Goal: Information Seeking & Learning: Check status

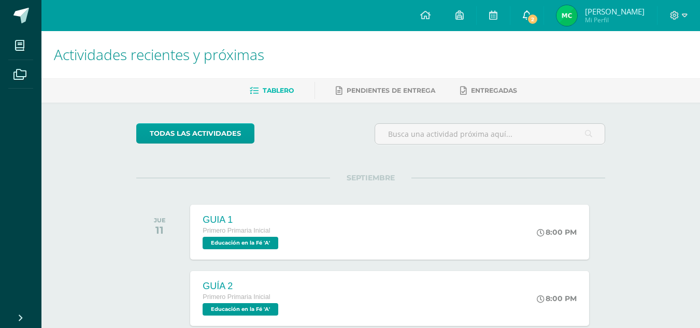
click at [538, 22] on span "2" at bounding box center [532, 18] width 11 height 11
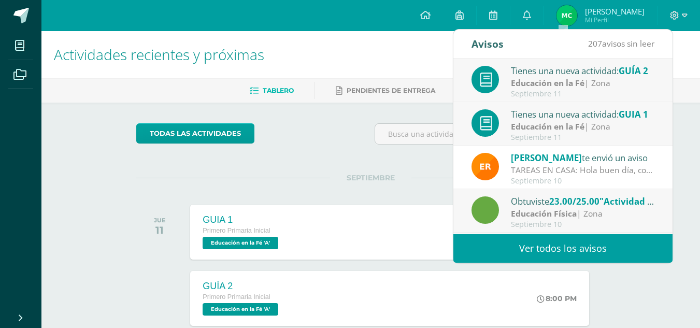
click at [561, 85] on strong "Educación en la Fé" at bounding box center [548, 82] width 74 height 11
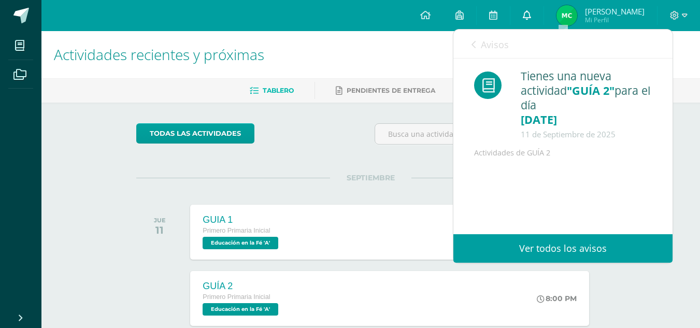
click at [531, 14] on icon at bounding box center [527, 14] width 8 height 9
click at [544, 256] on link "Ver todos los avisos" at bounding box center [562, 248] width 219 height 28
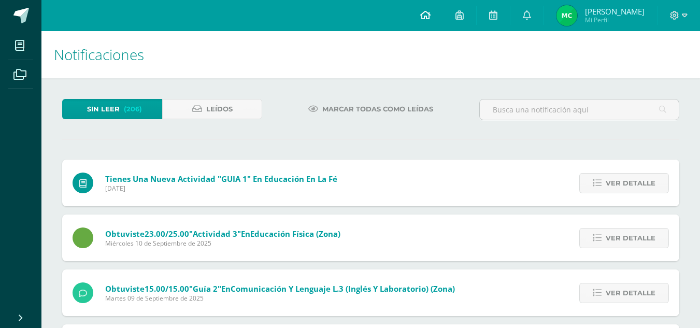
click at [431, 11] on icon at bounding box center [425, 14] width 10 height 9
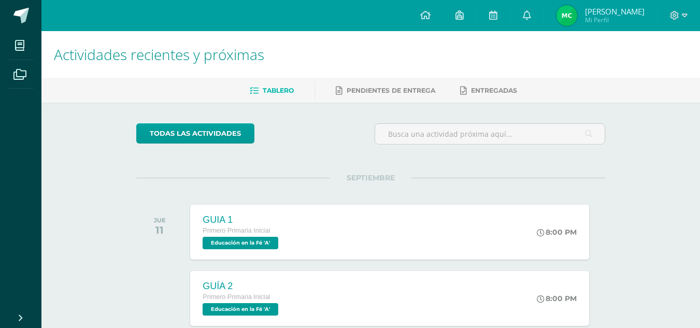
drag, startPoint x: 686, startPoint y: 13, endPoint x: 669, endPoint y: 21, distance: 18.1
click at [669, 21] on div at bounding box center [679, 15] width 42 height 31
click at [677, 17] on icon at bounding box center [674, 15] width 9 height 9
click at [652, 80] on div "Configuración Cerrar sesión" at bounding box center [646, 62] width 82 height 40
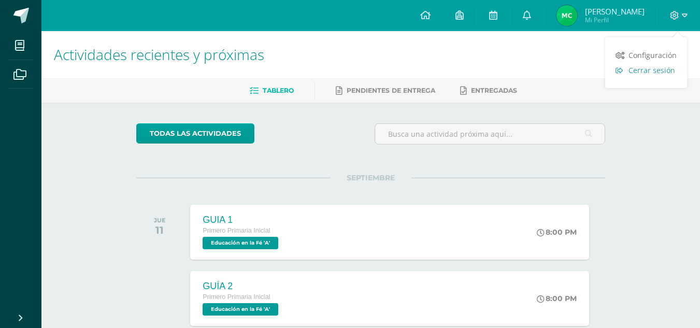
click at [652, 70] on span "Cerrar sesión" at bounding box center [652, 70] width 47 height 10
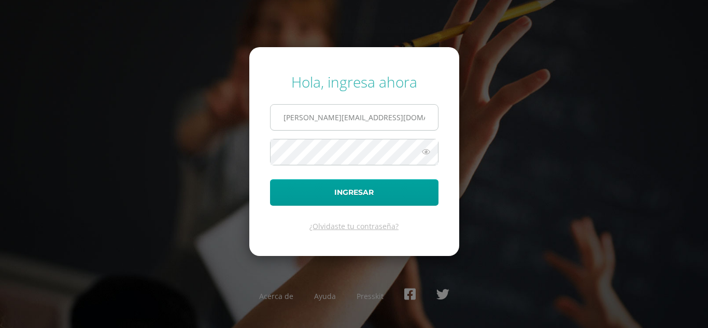
click at [432, 112] on input "m.camposeco.prekinder.db3@gmail.com" at bounding box center [353, 117] width 167 height 25
type input "pablocamposeco3db@gmail.com"
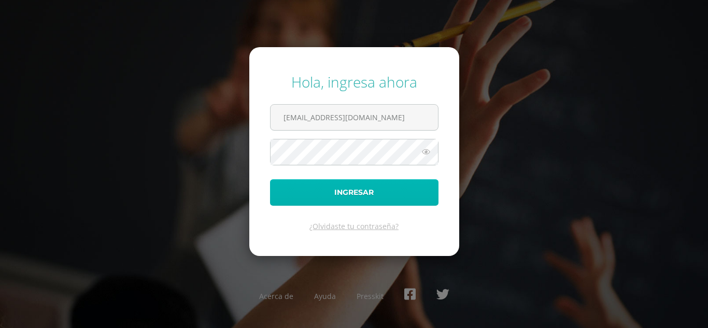
click at [368, 194] on button "Ingresar" at bounding box center [354, 192] width 168 height 26
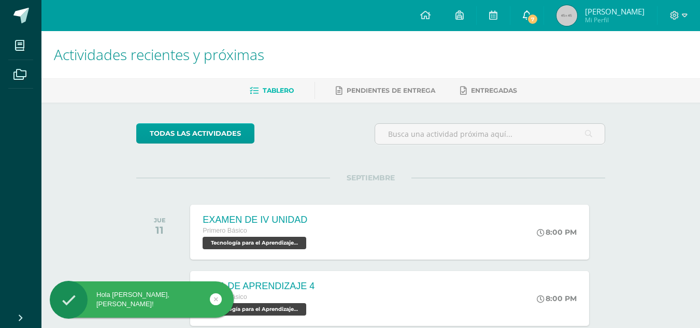
click at [538, 17] on span "7" at bounding box center [532, 18] width 11 height 11
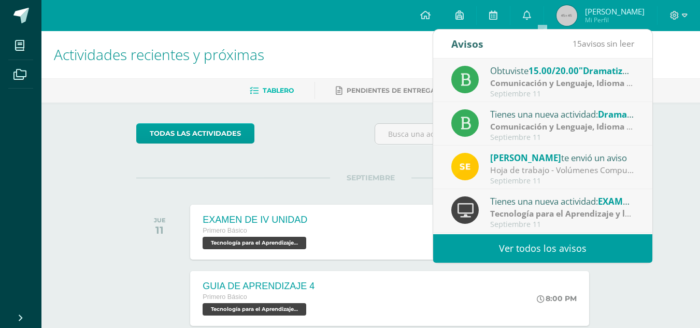
click at [535, 93] on div "Septiembre 11" at bounding box center [562, 94] width 144 height 9
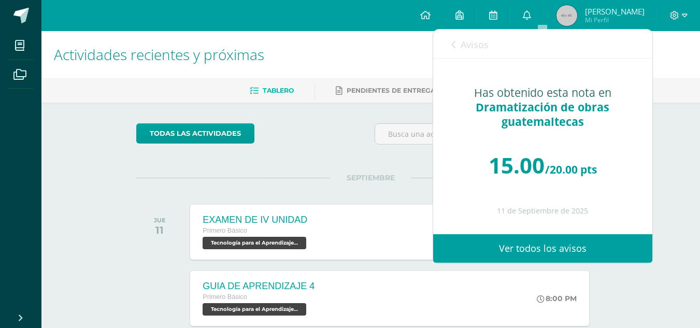
click at [520, 259] on link "Ver todos los avisos" at bounding box center [542, 248] width 219 height 28
click at [526, 252] on link "Ver todos los avisos" at bounding box center [542, 248] width 219 height 28
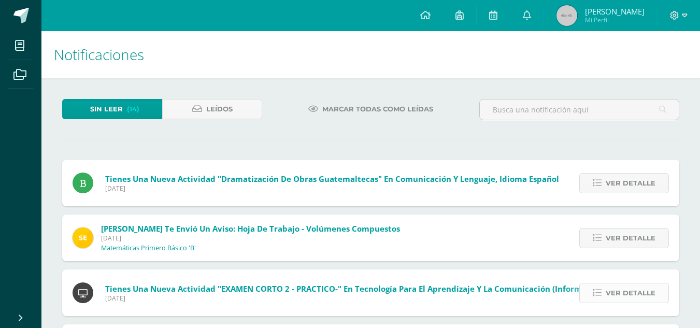
click at [610, 298] on span "Ver detalle" at bounding box center [631, 292] width 50 height 19
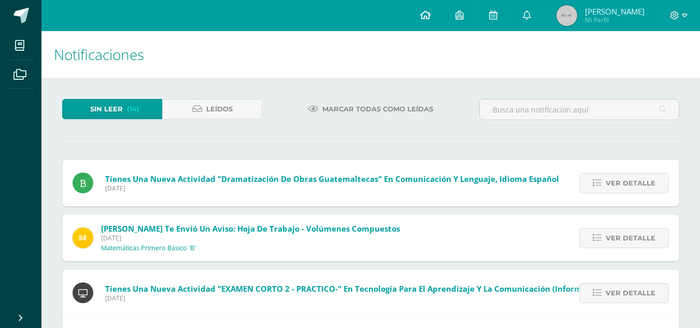
click at [431, 16] on icon at bounding box center [425, 14] width 10 height 9
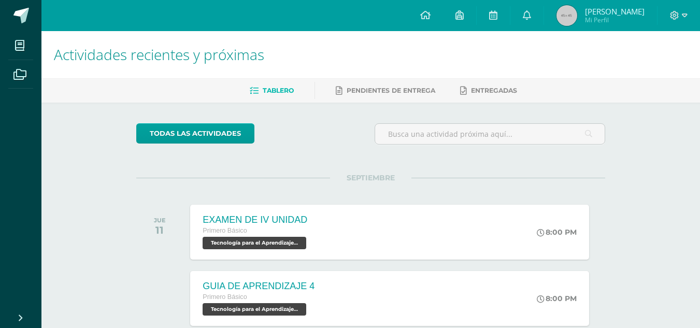
click at [610, 23] on span "Mi Perfil" at bounding box center [615, 20] width 60 height 9
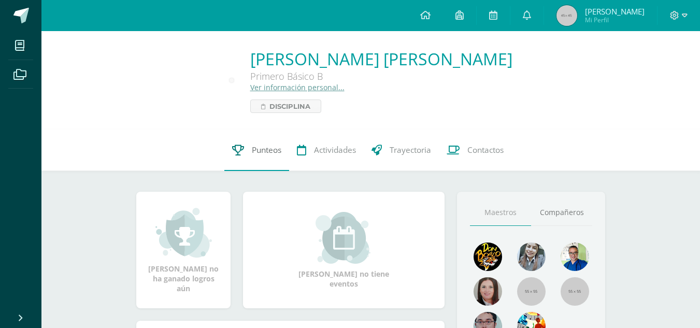
click at [260, 146] on span "Punteos" at bounding box center [267, 150] width 30 height 11
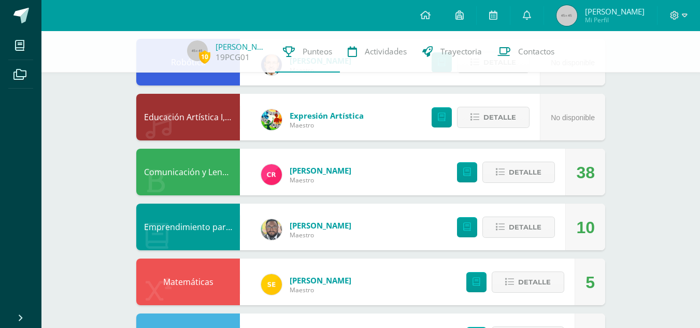
scroll to position [125, 0]
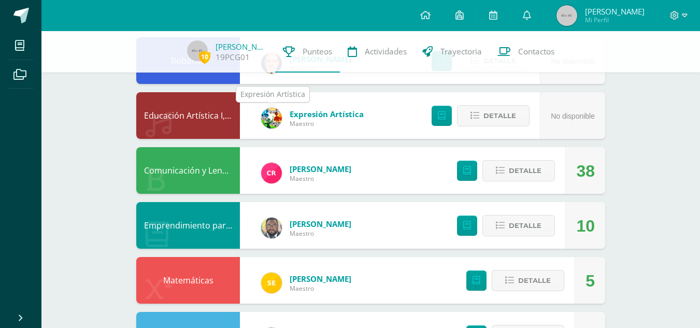
click at [280, 118] on img at bounding box center [271, 118] width 21 height 21
click at [271, 116] on img at bounding box center [271, 118] width 21 height 21
click at [534, 177] on span "Detalle" at bounding box center [525, 170] width 33 height 19
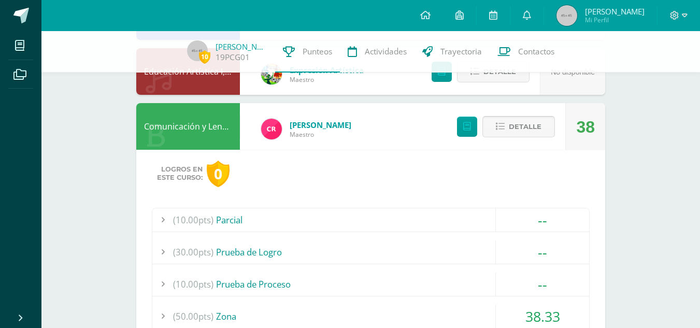
scroll to position [198, 0]
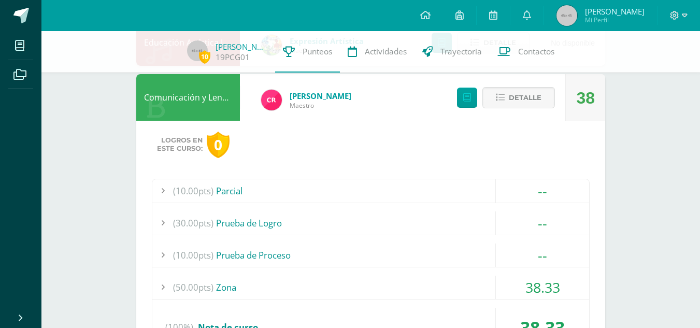
click at [252, 287] on div "(50.00pts) Zona" at bounding box center [370, 287] width 437 height 23
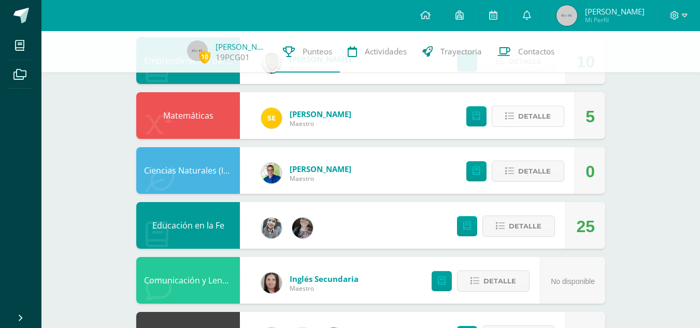
scroll to position [607, 0]
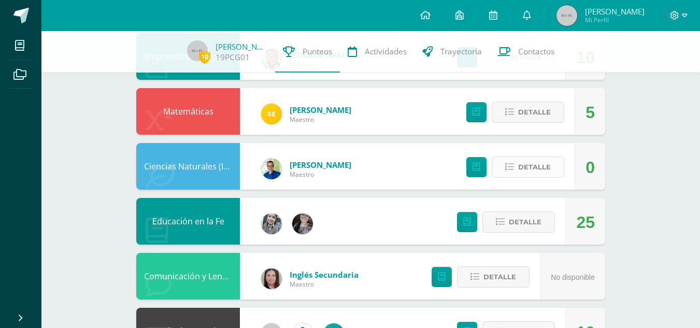
click at [546, 168] on span "Detalle" at bounding box center [534, 167] width 33 height 19
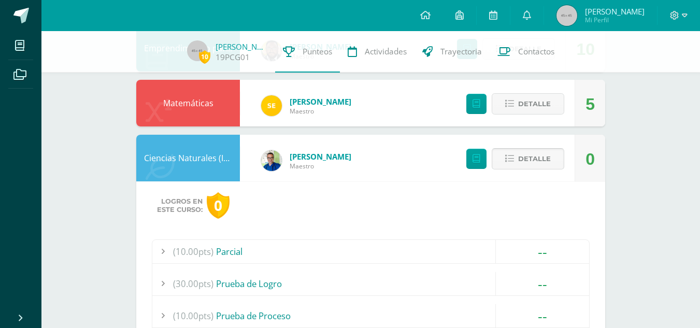
scroll to position [708, 0]
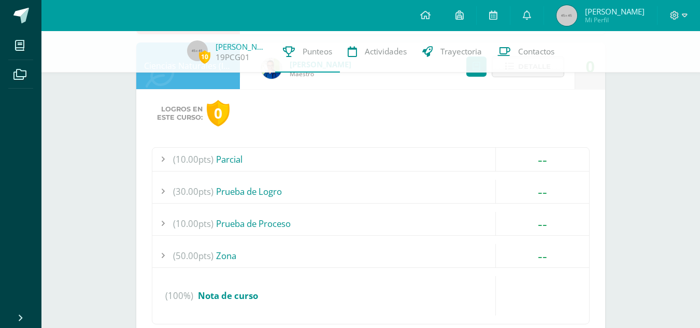
click at [199, 198] on span "(30.00pts)" at bounding box center [193, 191] width 40 height 23
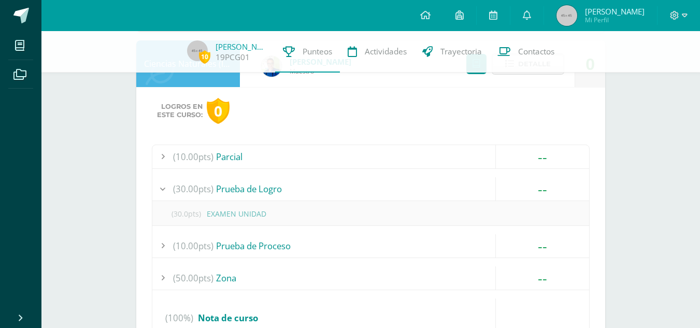
scroll to position [663, 0]
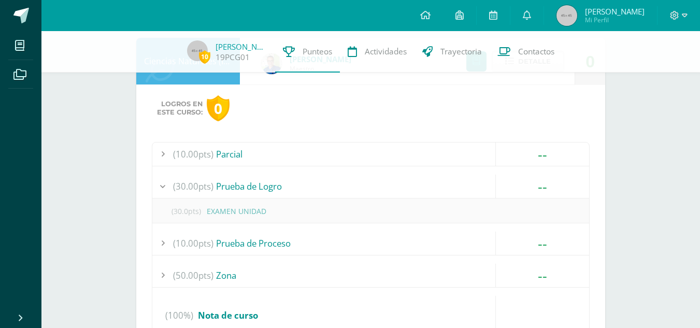
click at [195, 253] on span "(10.00pts)" at bounding box center [193, 243] width 40 height 23
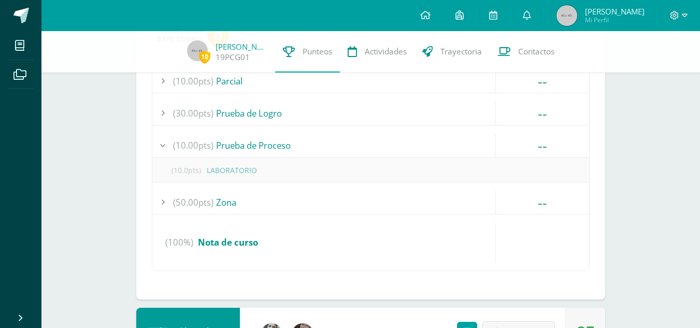
scroll to position [745, 0]
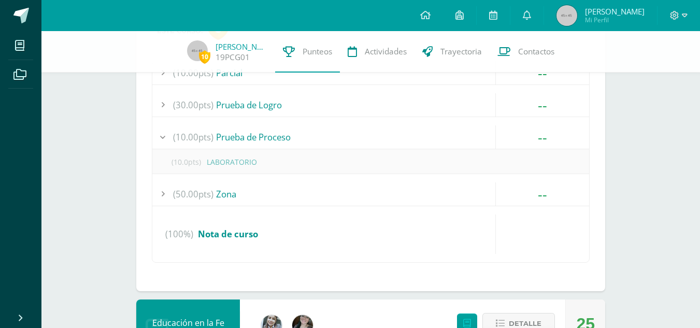
click at [236, 196] on div "(50.00pts) Zona" at bounding box center [370, 193] width 437 height 23
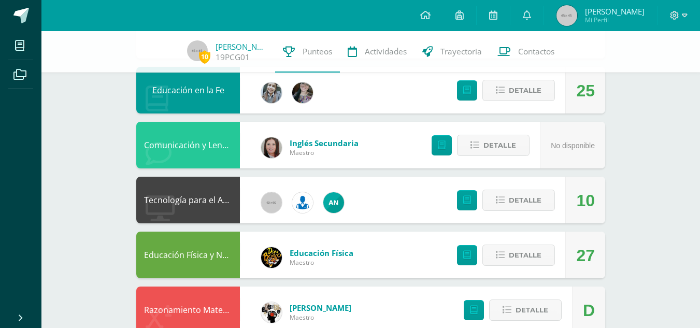
scroll to position [1055, 0]
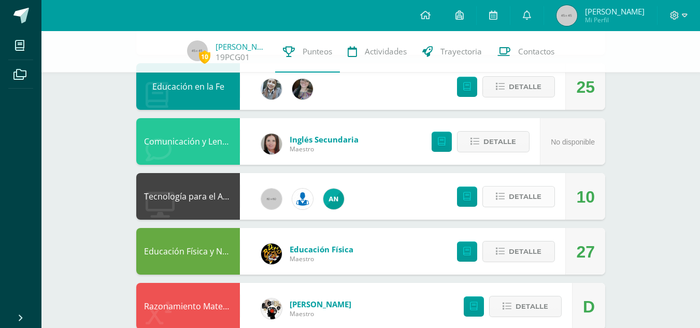
click at [513, 194] on span "Detalle" at bounding box center [525, 196] width 33 height 19
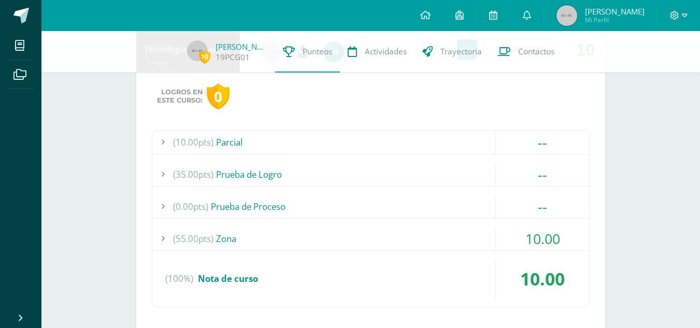
click at [193, 237] on span "(55.00pts)" at bounding box center [193, 238] width 40 height 23
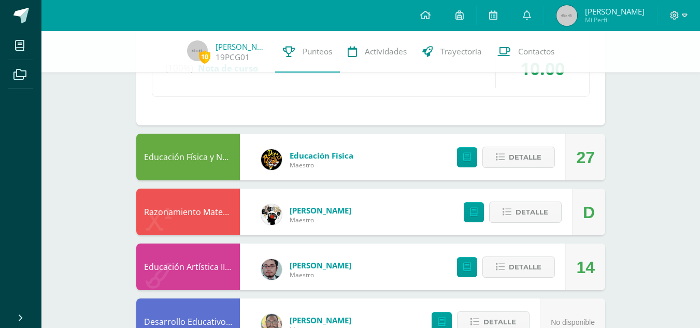
scroll to position [1441, 0]
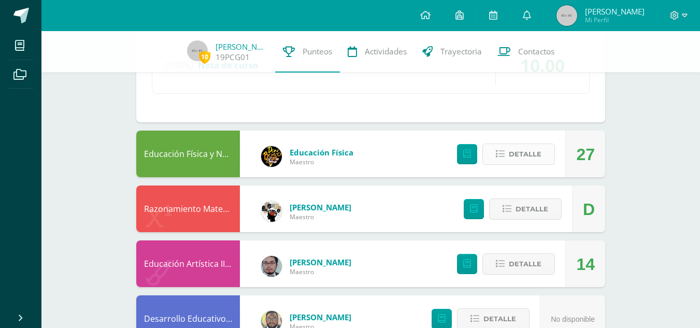
click at [516, 158] on span "Detalle" at bounding box center [525, 154] width 33 height 19
click at [546, 168] on div "Detalle" at bounding box center [503, 154] width 124 height 47
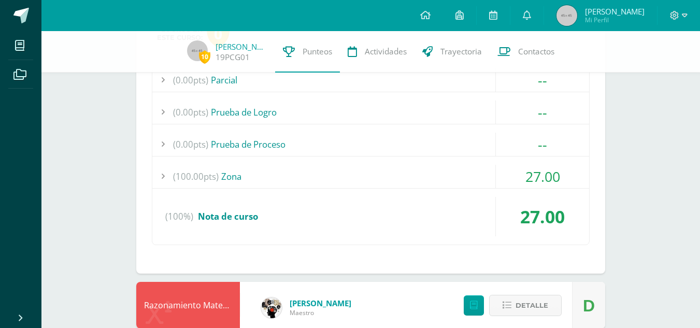
click at [193, 177] on span "(100.00pts)" at bounding box center [196, 176] width 46 height 23
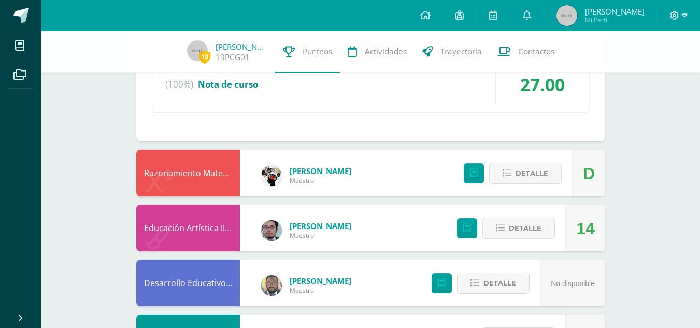
scroll to position [1748, 0]
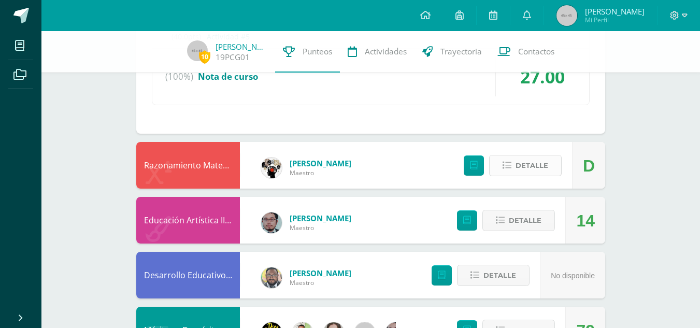
click at [529, 166] on span "Detalle" at bounding box center [532, 165] width 33 height 19
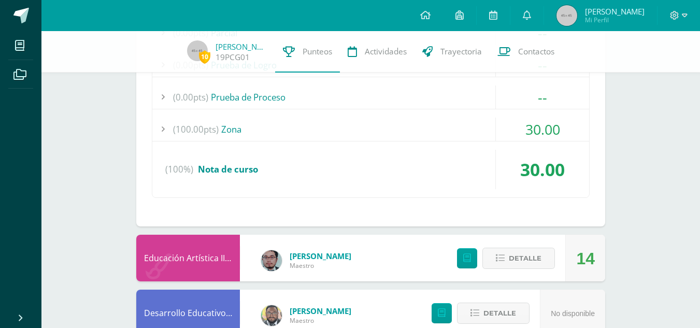
click at [222, 138] on div "(100.00pts) Zona" at bounding box center [370, 129] width 437 height 23
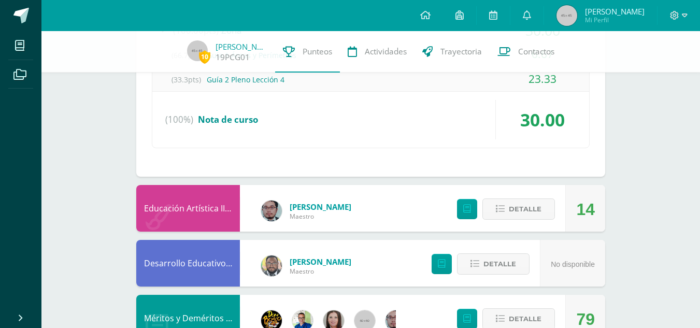
scroll to position [1952, 0]
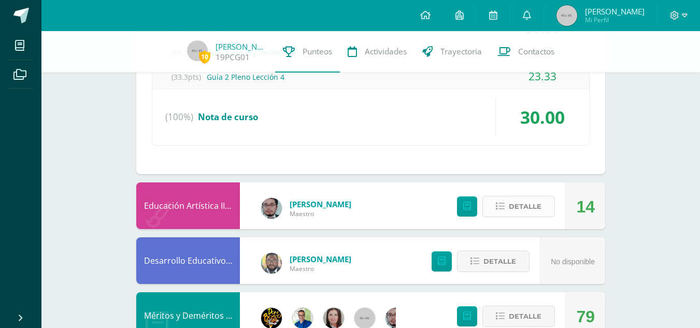
click at [513, 201] on span "Detalle" at bounding box center [525, 206] width 33 height 19
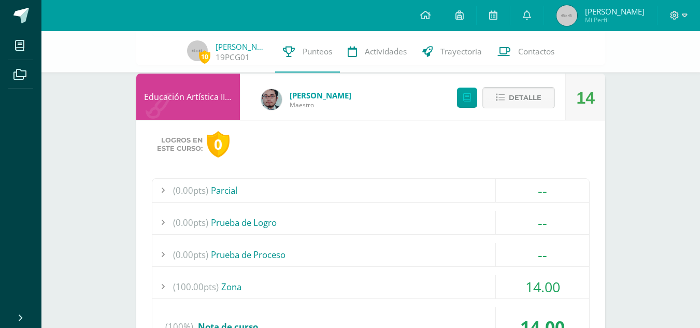
scroll to position [2065, 0]
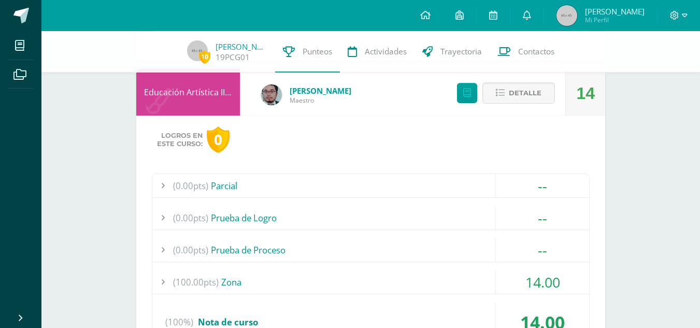
click at [197, 281] on span "(100.00pts)" at bounding box center [196, 281] width 46 height 23
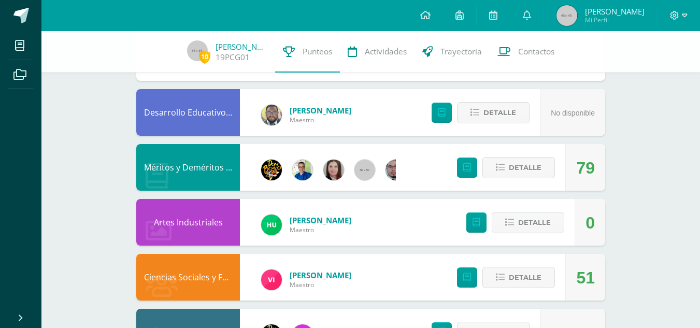
scroll to position [2439, 0]
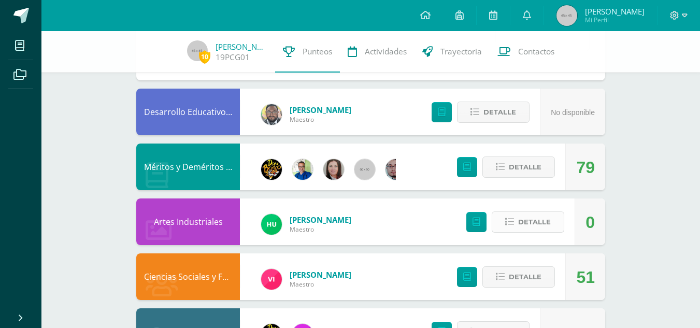
click at [538, 214] on span "Detalle" at bounding box center [534, 221] width 33 height 19
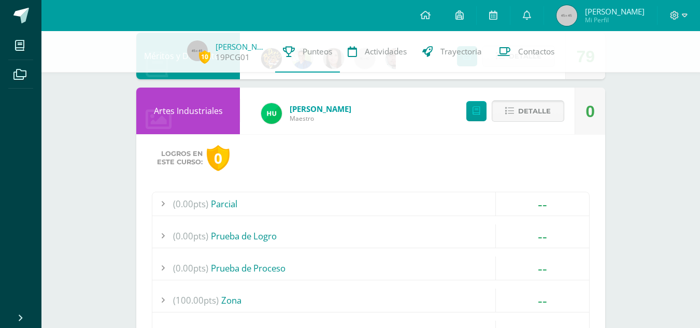
scroll to position [2589, 0]
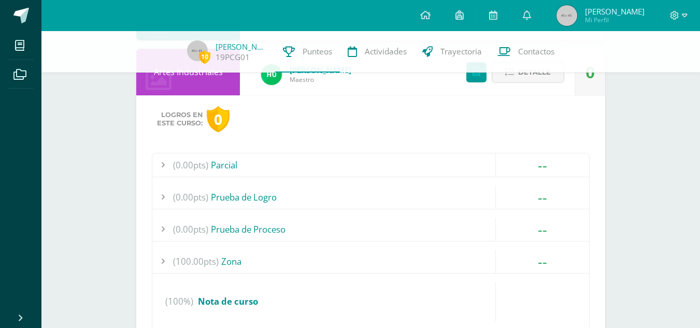
click at [246, 262] on div "(100.00pts) Zona" at bounding box center [370, 261] width 437 height 23
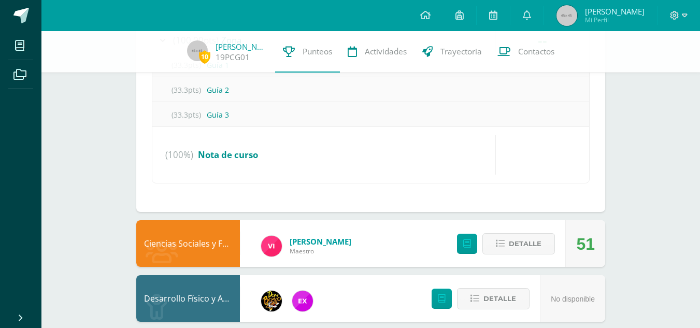
scroll to position [2701, 0]
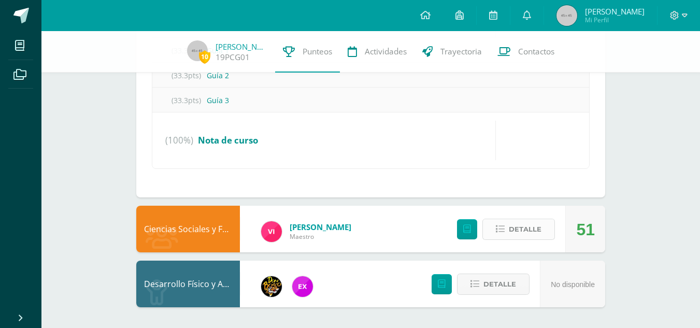
click at [514, 232] on span "Detalle" at bounding box center [525, 229] width 33 height 19
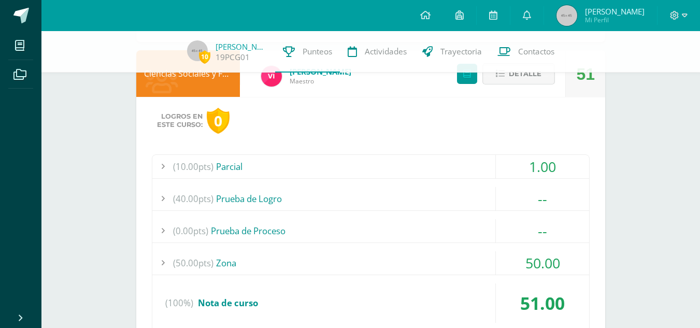
scroll to position [2859, 0]
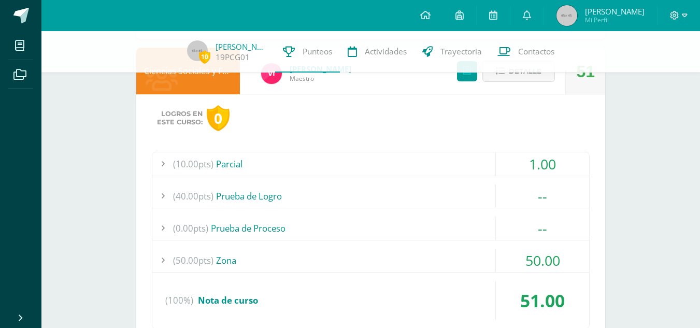
click at [215, 259] on div "(50.00pts) Zona" at bounding box center [370, 260] width 437 height 23
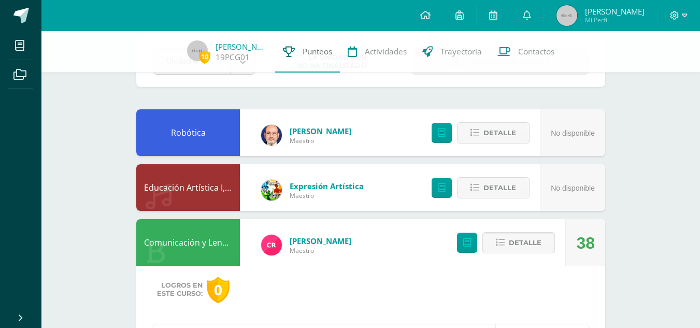
scroll to position [0, 0]
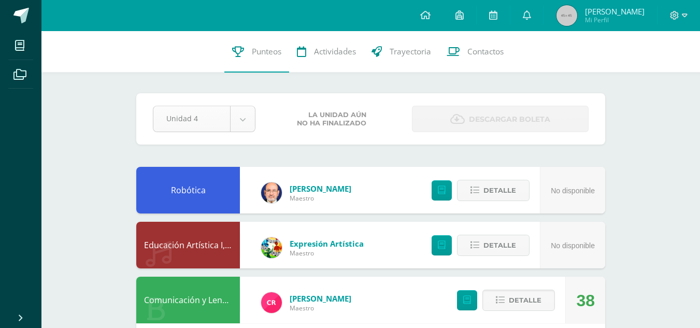
select select "Unidad 3"
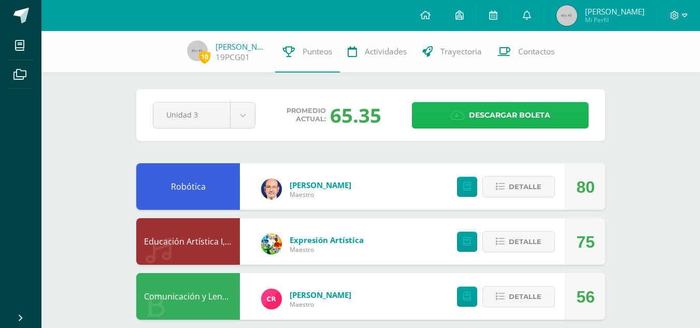
click at [465, 115] on icon at bounding box center [457, 115] width 15 height 11
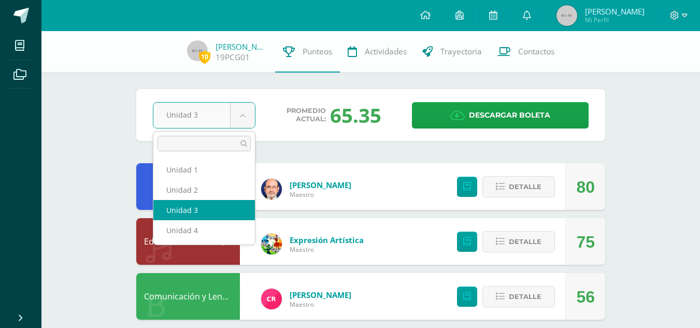
select select "Unidad 4"
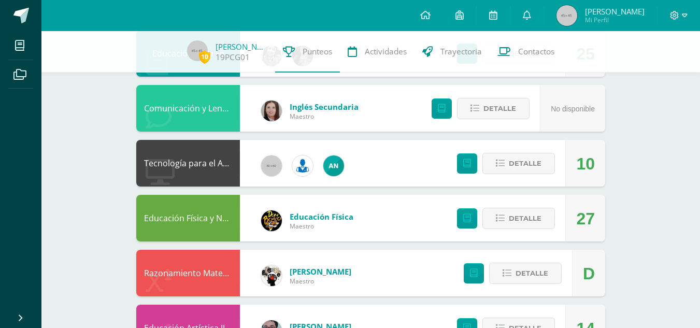
scroll to position [463, 0]
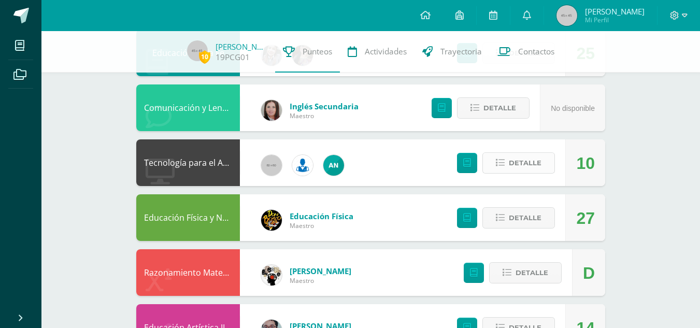
click at [521, 164] on span "Detalle" at bounding box center [525, 162] width 33 height 19
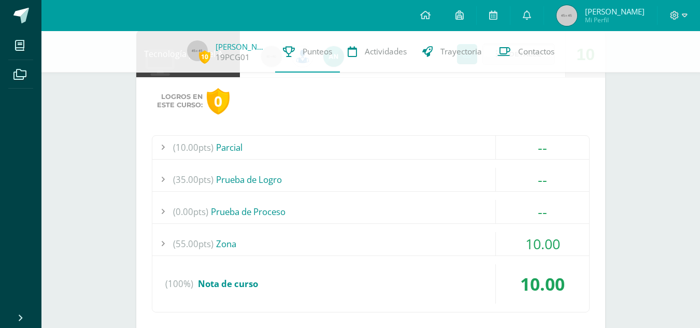
scroll to position [572, 0]
click at [214, 249] on div "(55.00pts) Zona" at bounding box center [370, 243] width 437 height 23
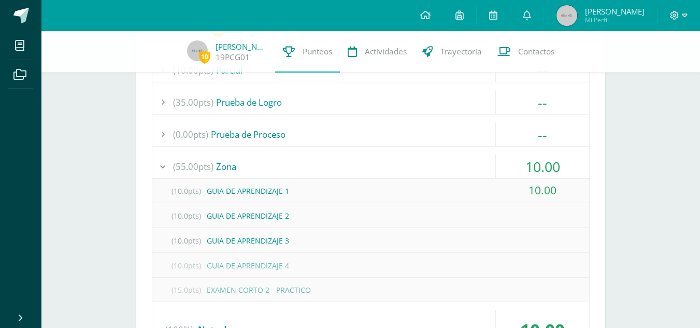
scroll to position [654, 0]
